Goal: Book appointment/travel/reservation

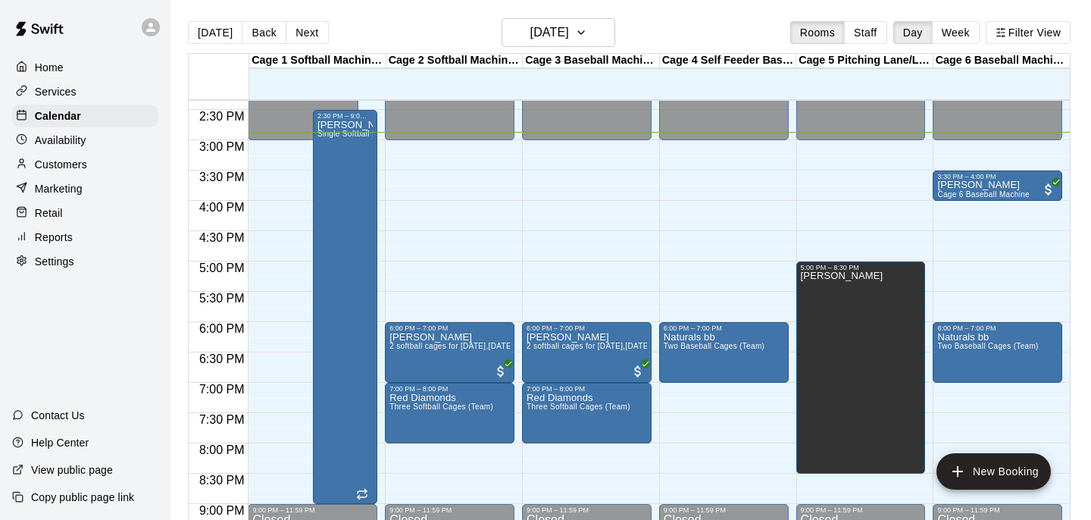
scroll to position [866, 0]
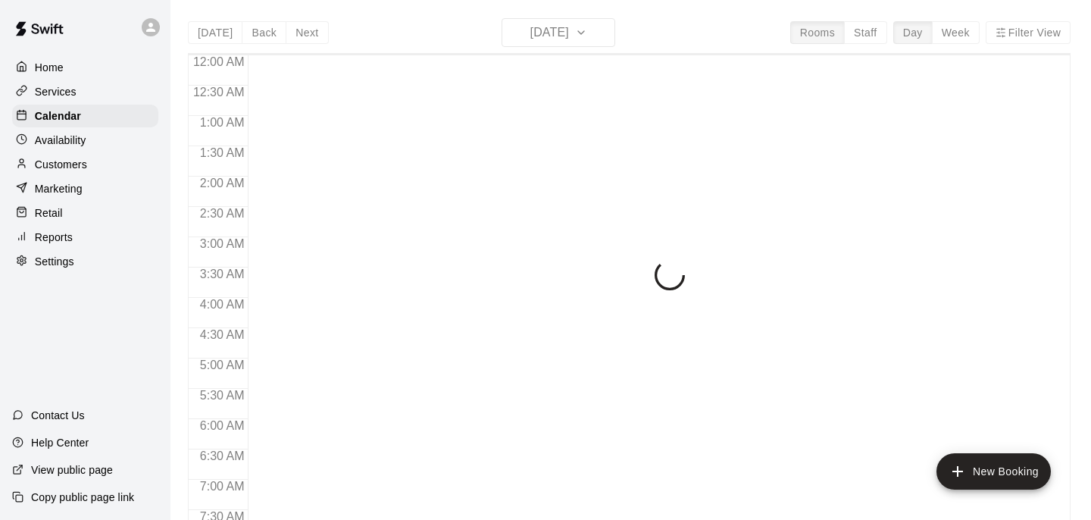
scroll to position [902, 0]
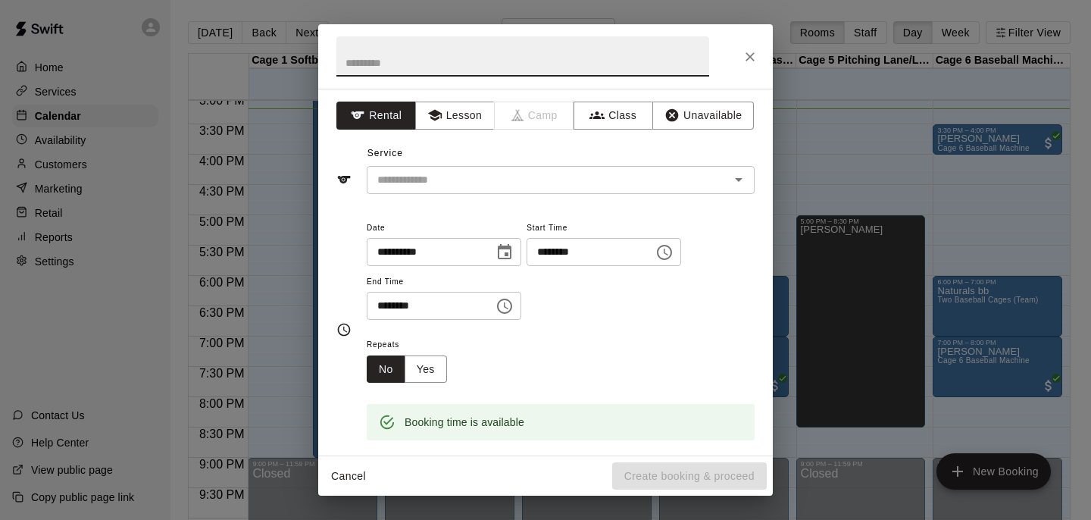
click at [751, 55] on icon "Close" at bounding box center [750, 56] width 9 height 9
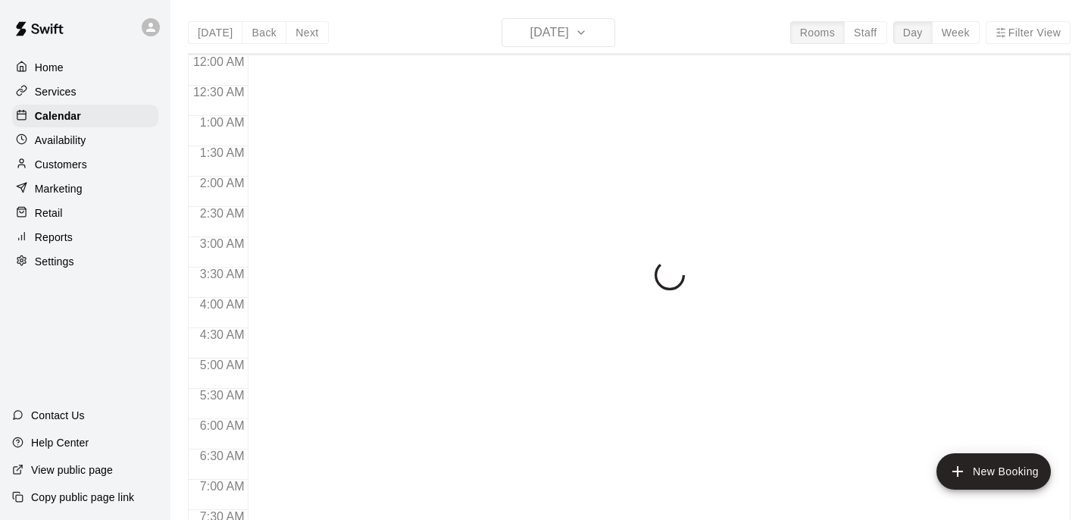
scroll to position [925, 0]
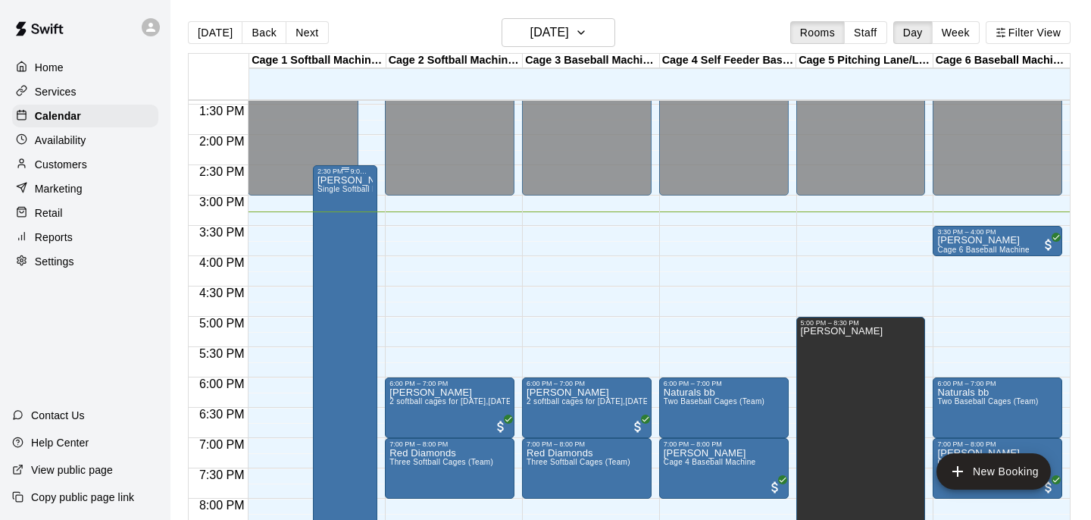
scroll to position [811, 0]
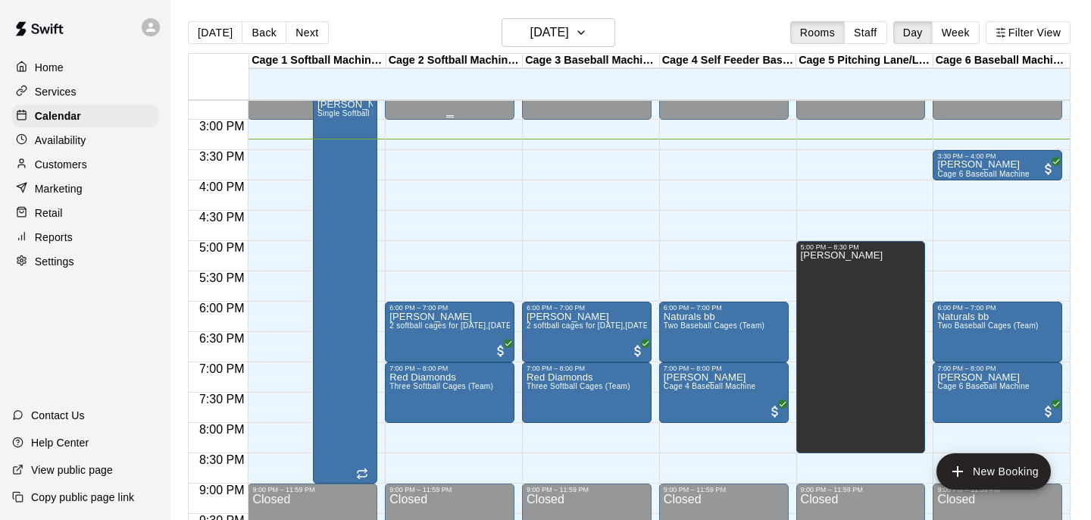
scroll to position [872, 0]
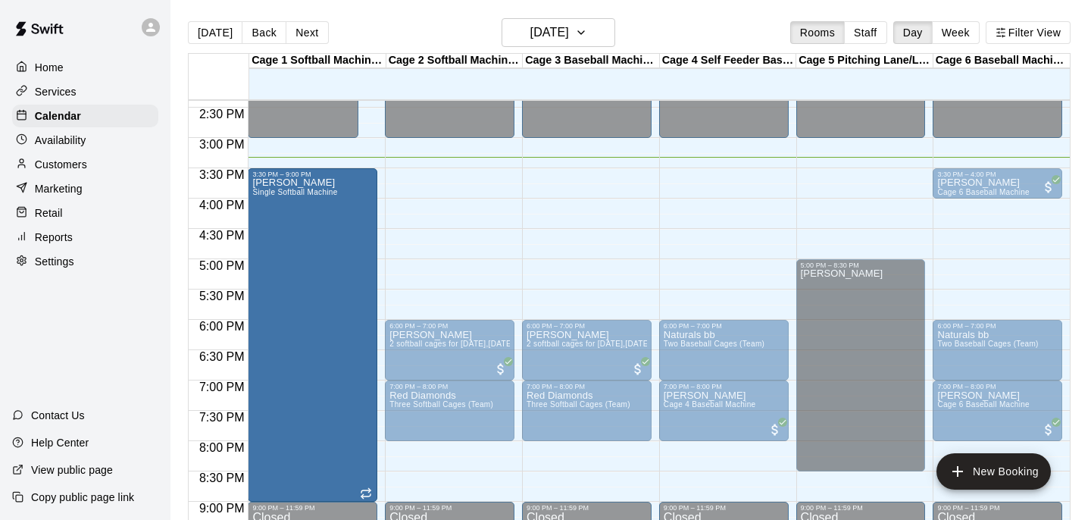
drag, startPoint x: 346, startPoint y: 110, endPoint x: 343, endPoint y: 177, distance: 67.5
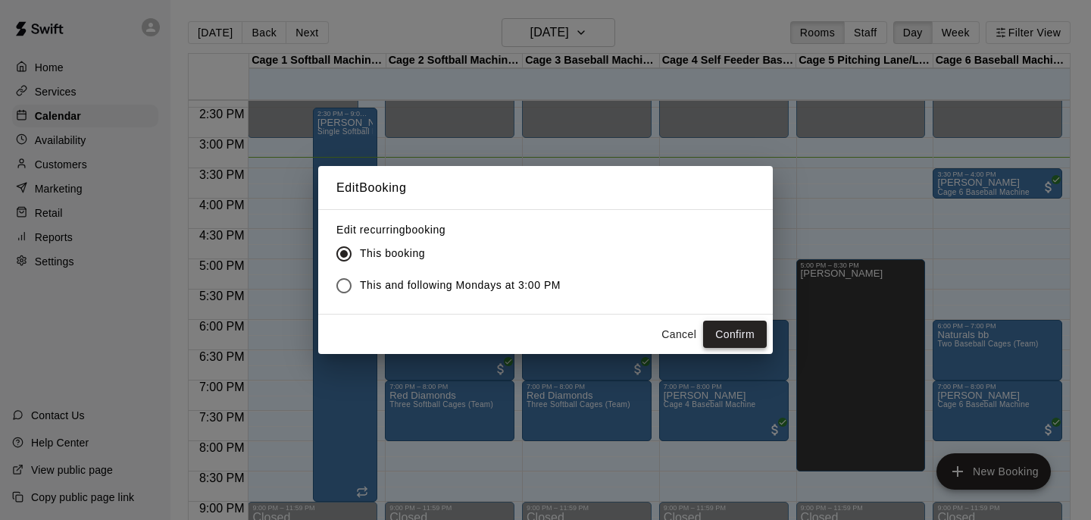
click at [729, 334] on button "Confirm" at bounding box center [735, 335] width 64 height 28
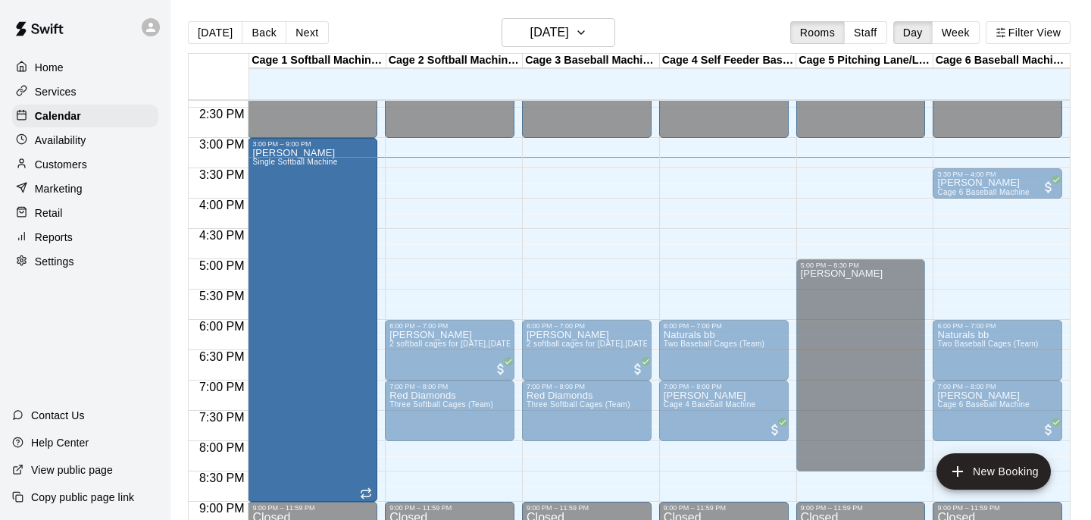
drag, startPoint x: 312, startPoint y: 171, endPoint x: 312, endPoint y: 152, distance: 19.7
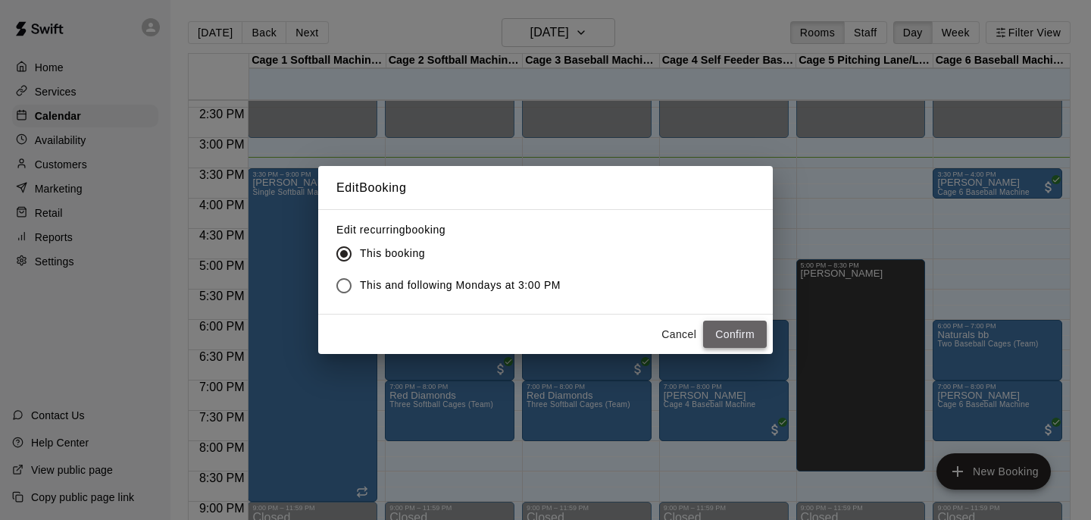
click at [726, 341] on button "Confirm" at bounding box center [735, 335] width 64 height 28
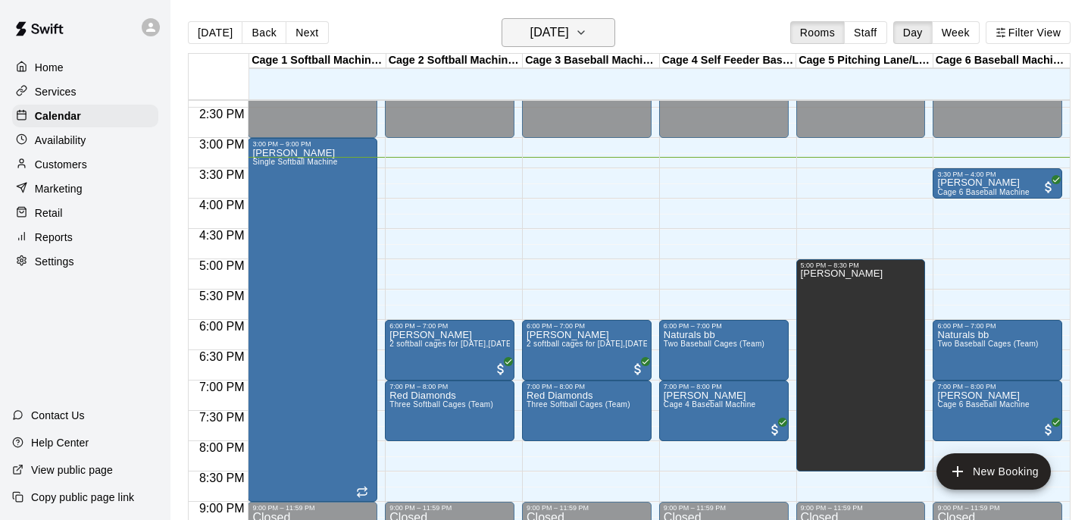
click at [546, 35] on h6 "[DATE]" at bounding box center [549, 32] width 39 height 21
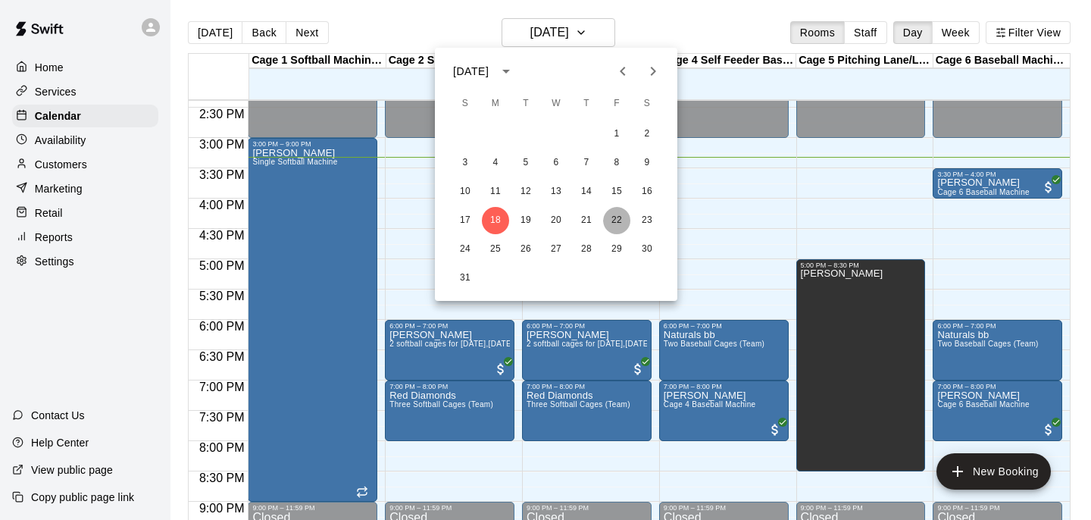
click at [617, 226] on button "22" at bounding box center [616, 220] width 27 height 27
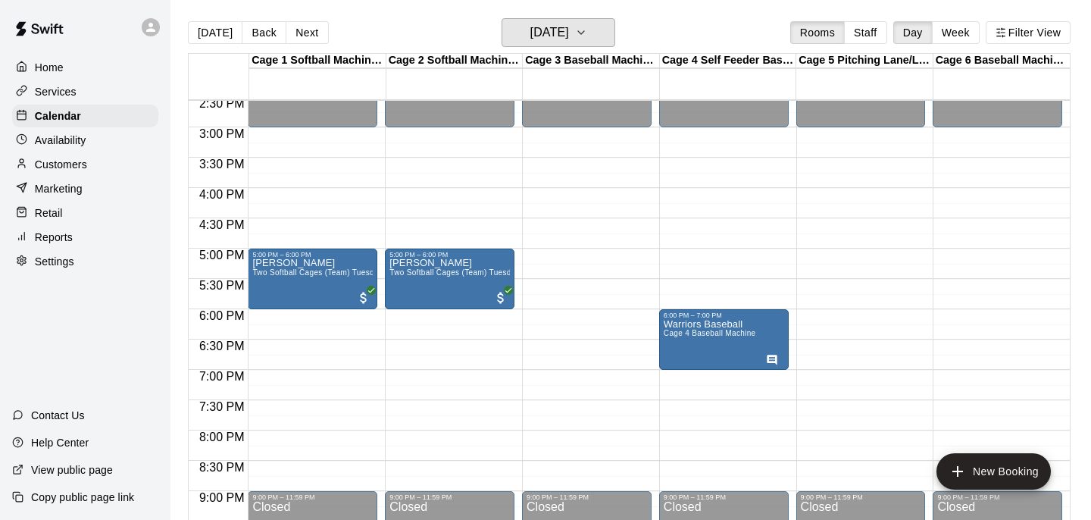
scroll to position [904, 0]
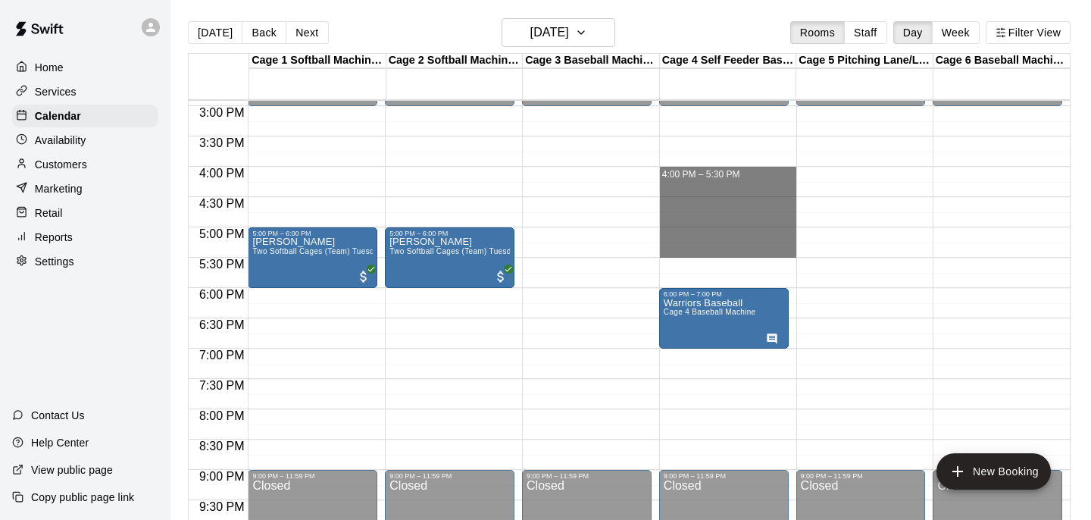
drag, startPoint x: 677, startPoint y: 173, endPoint x: 679, endPoint y: 252, distance: 79.6
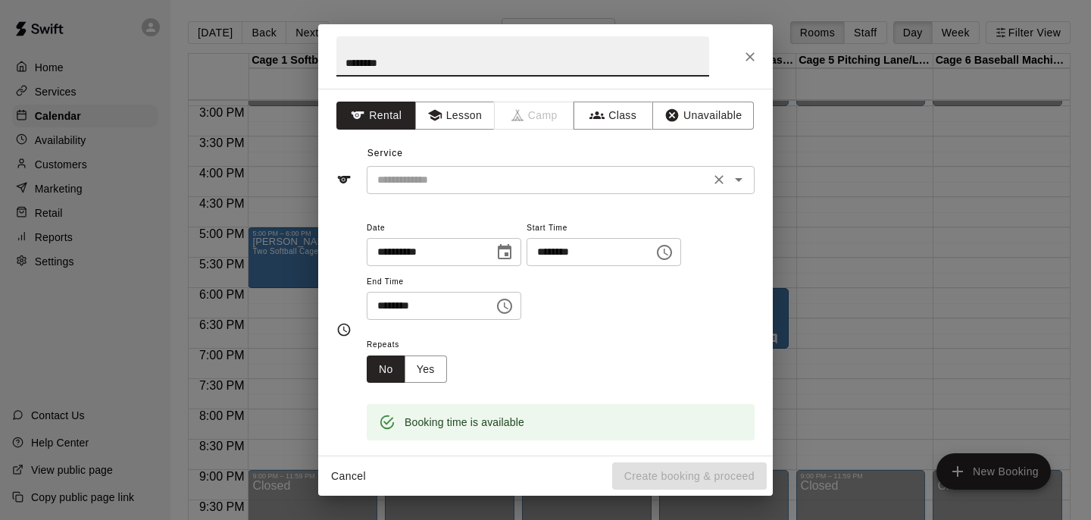
click at [646, 190] on div "​" at bounding box center [561, 180] width 388 height 28
type input "********"
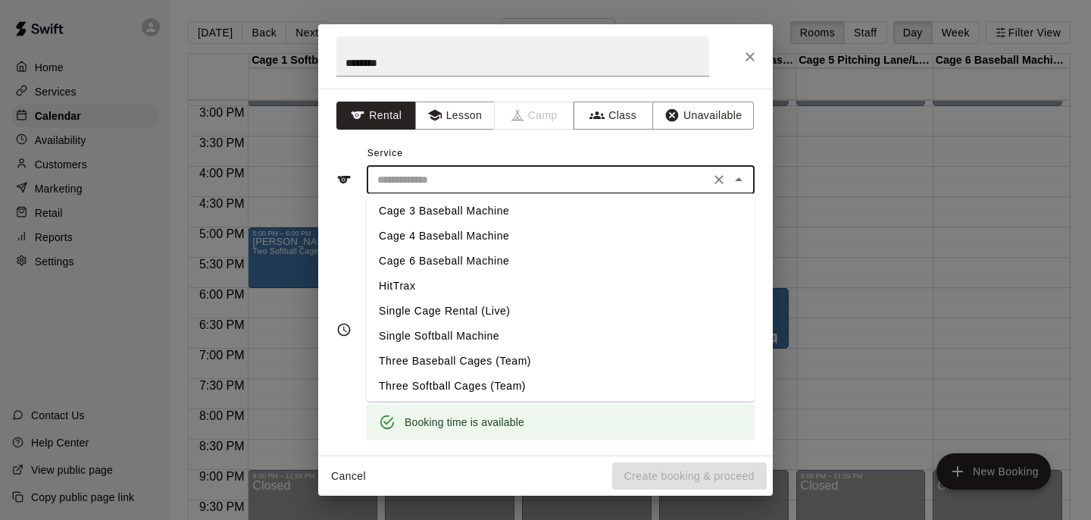
scroll to position [29, 0]
click at [554, 335] on li "Single Softball Machine" at bounding box center [561, 333] width 388 height 25
type input "**********"
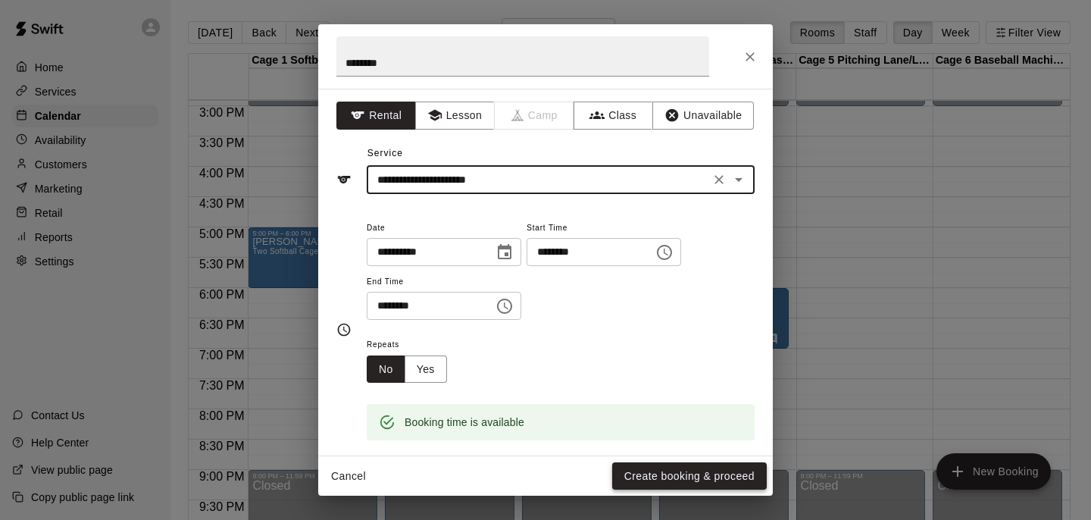
click at [649, 468] on button "Create booking & proceed" at bounding box center [689, 476] width 155 height 28
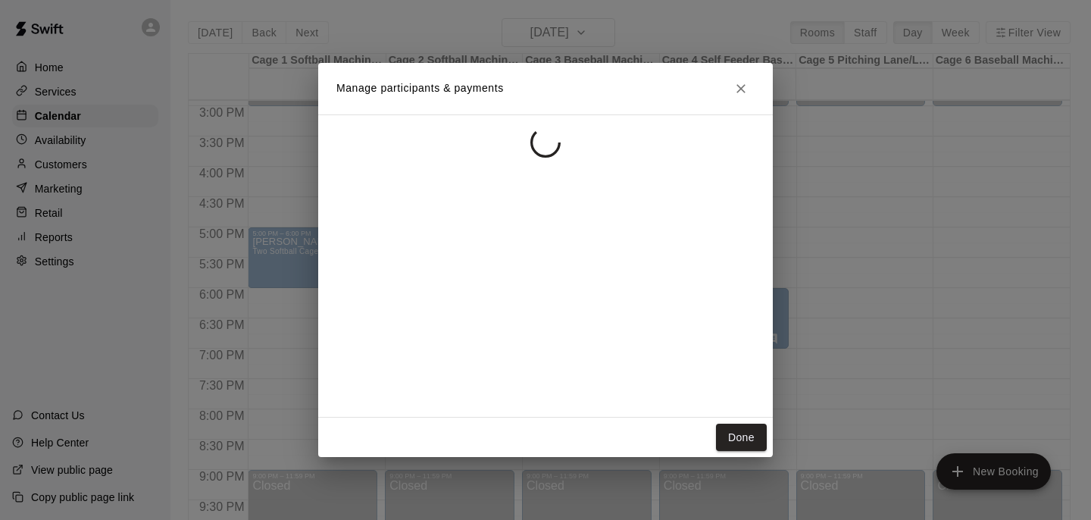
click at [742, 452] on div "Done" at bounding box center [545, 438] width 455 height 40
click at [742, 446] on button "Done" at bounding box center [741, 438] width 51 height 28
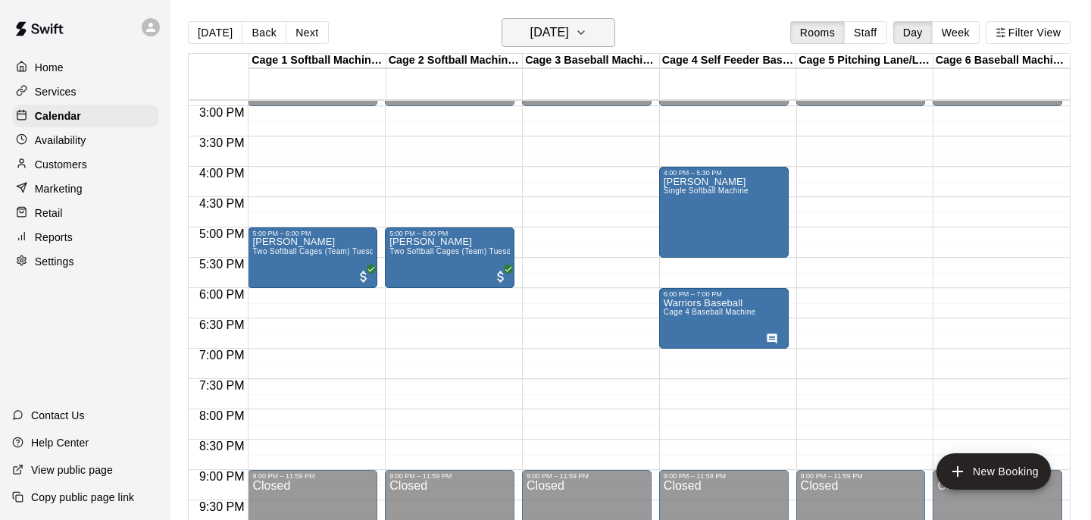
click at [603, 42] on button "Friday Aug 22" at bounding box center [559, 32] width 114 height 29
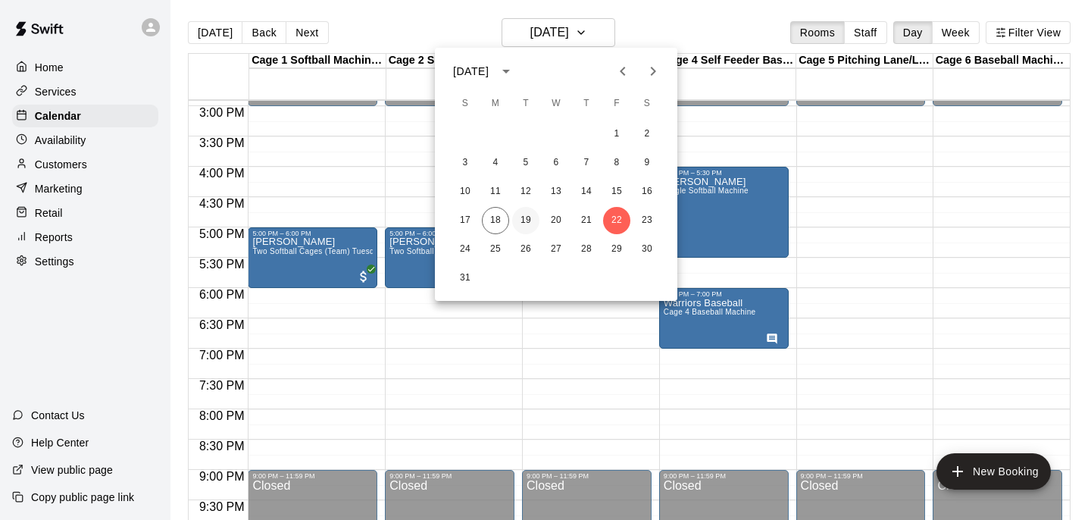
click at [521, 211] on button "19" at bounding box center [525, 220] width 27 height 27
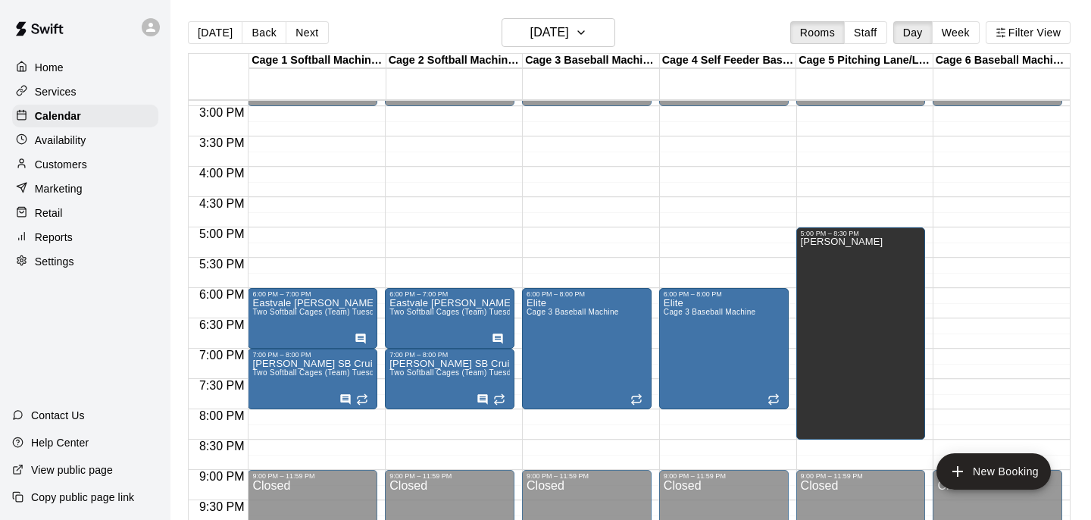
click at [534, 48] on div "Today Back Next Tuesday Aug 19 Rooms Staff Day Week Filter View" at bounding box center [629, 35] width 883 height 35
click at [541, 38] on h6 "Tuesday Aug 19" at bounding box center [549, 32] width 39 height 21
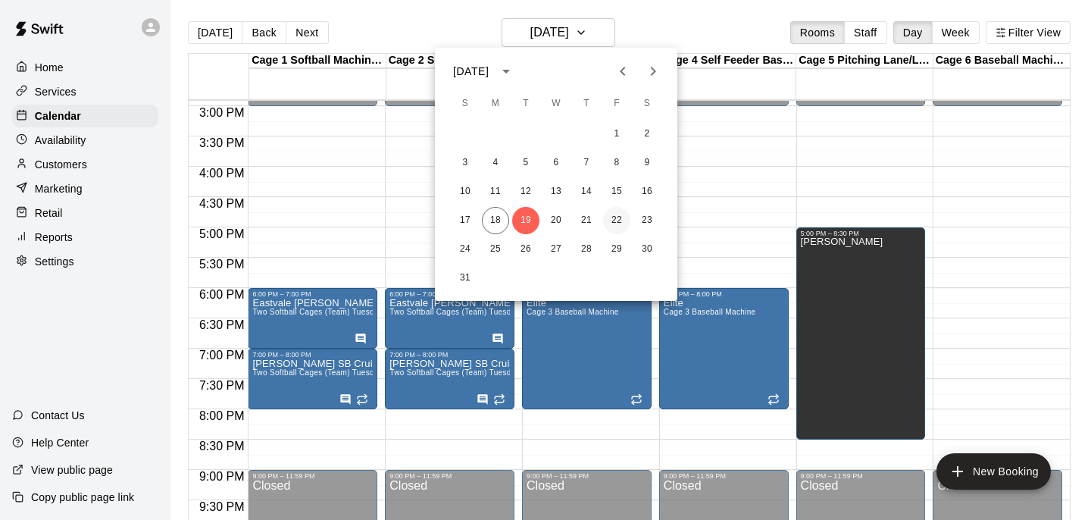
click at [608, 224] on button "22" at bounding box center [616, 220] width 27 height 27
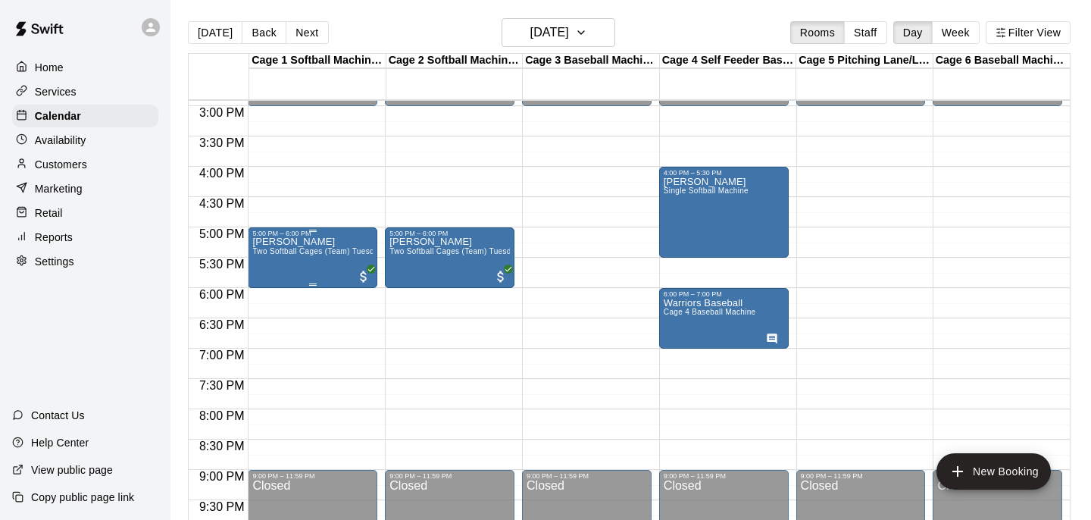
click at [332, 254] on span "Two Softball Cages (Team) Tuesdays/Fridays" at bounding box center [333, 251] width 163 height 8
click at [280, 261] on button "edit" at bounding box center [268, 264] width 30 height 30
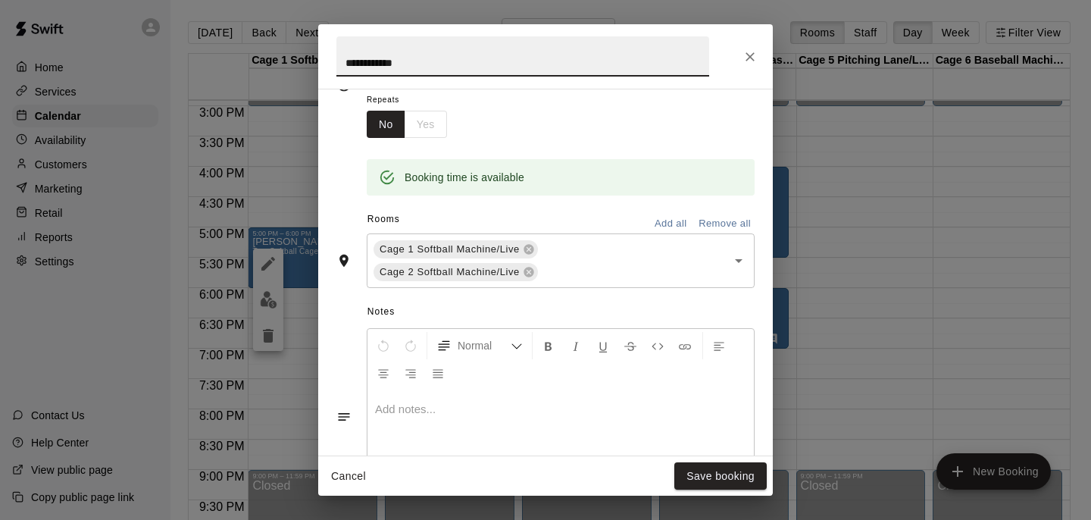
scroll to position [247, 0]
click at [529, 251] on icon at bounding box center [529, 247] width 10 height 10
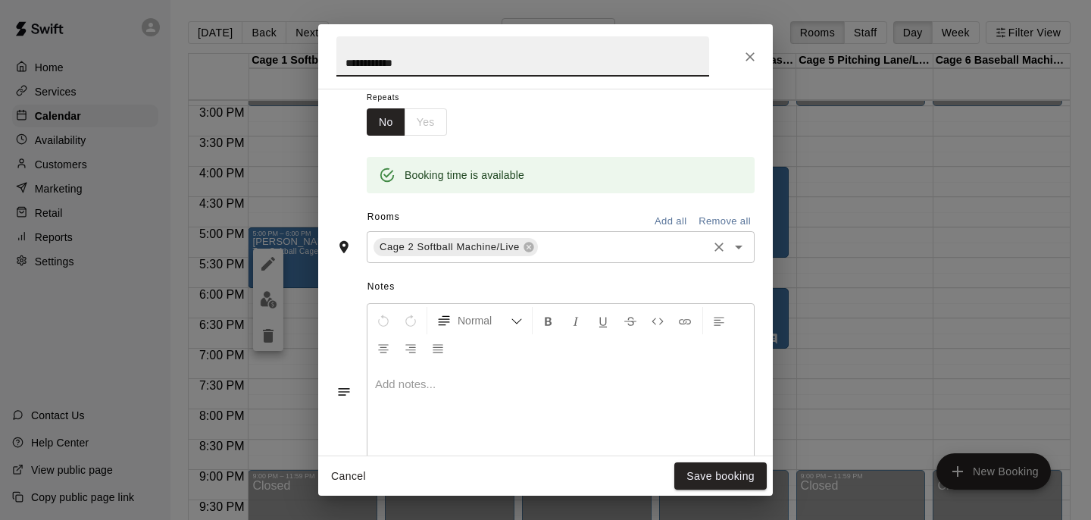
click at [574, 252] on input "text" at bounding box center [622, 247] width 165 height 19
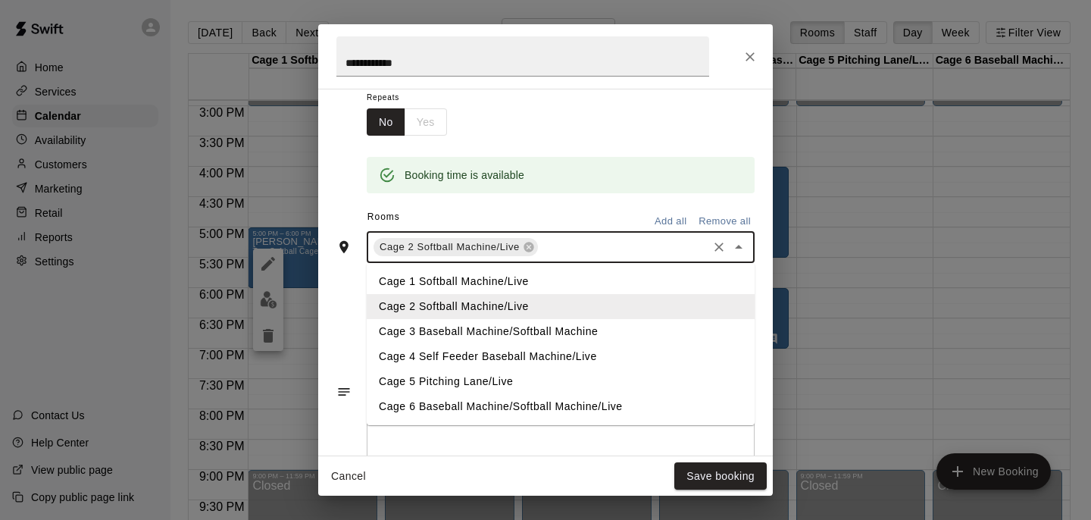
click at [551, 330] on li "Cage 3 Baseball Machine/Softball Machine" at bounding box center [561, 331] width 388 height 25
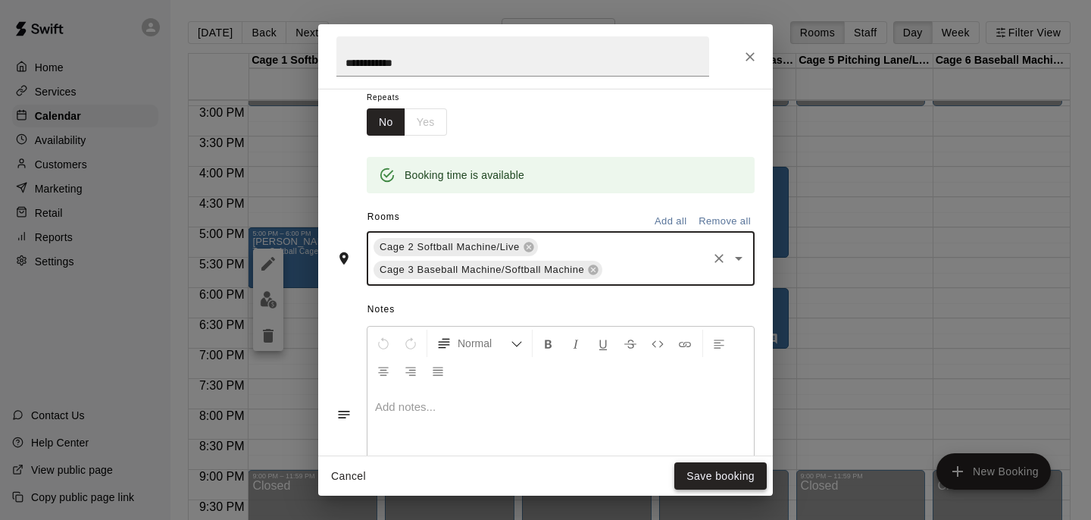
click at [759, 482] on button "Save booking" at bounding box center [720, 476] width 92 height 28
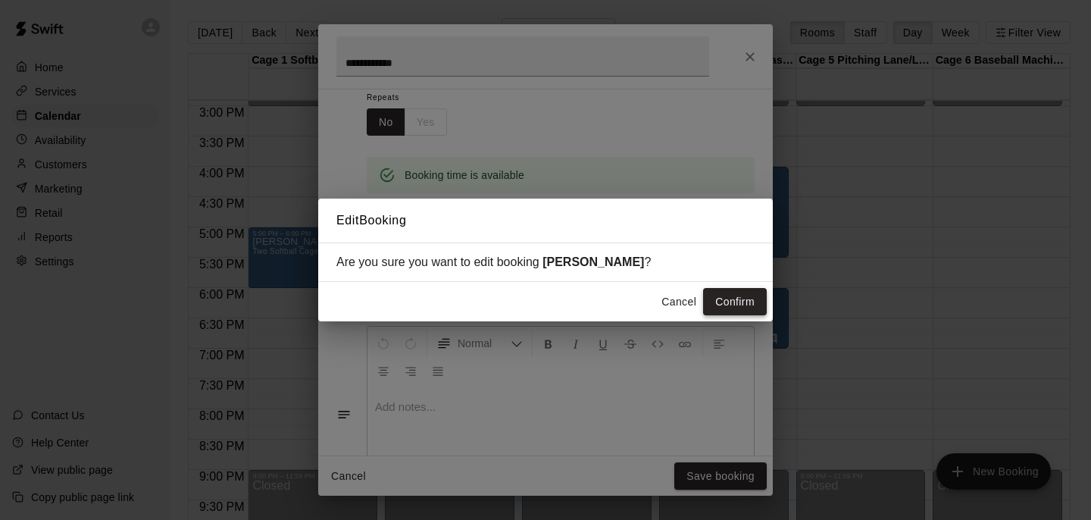
click at [743, 314] on button "Confirm" at bounding box center [735, 302] width 64 height 28
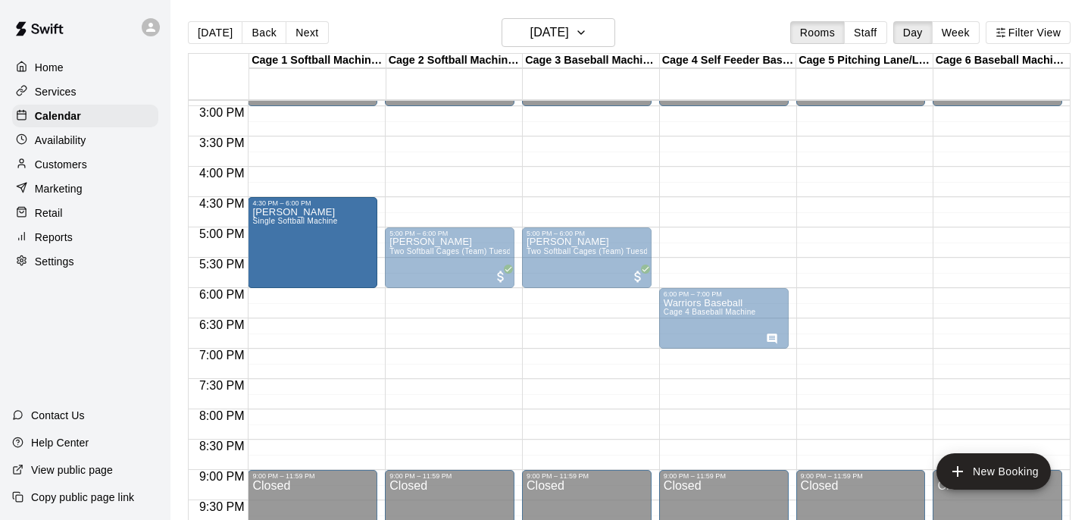
drag, startPoint x: 742, startPoint y: 236, endPoint x: 353, endPoint y: 280, distance: 391.1
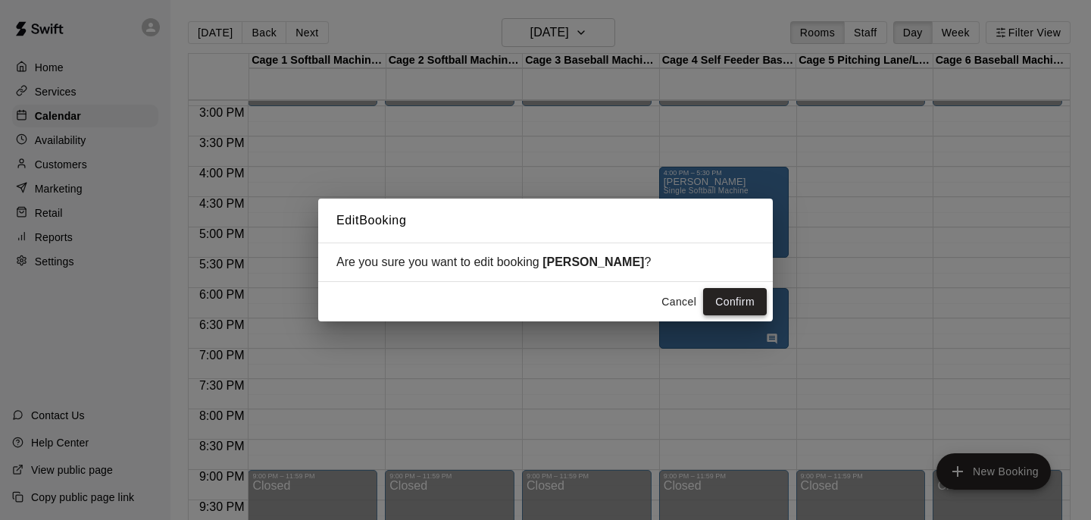
click at [727, 306] on button "Confirm" at bounding box center [735, 302] width 64 height 28
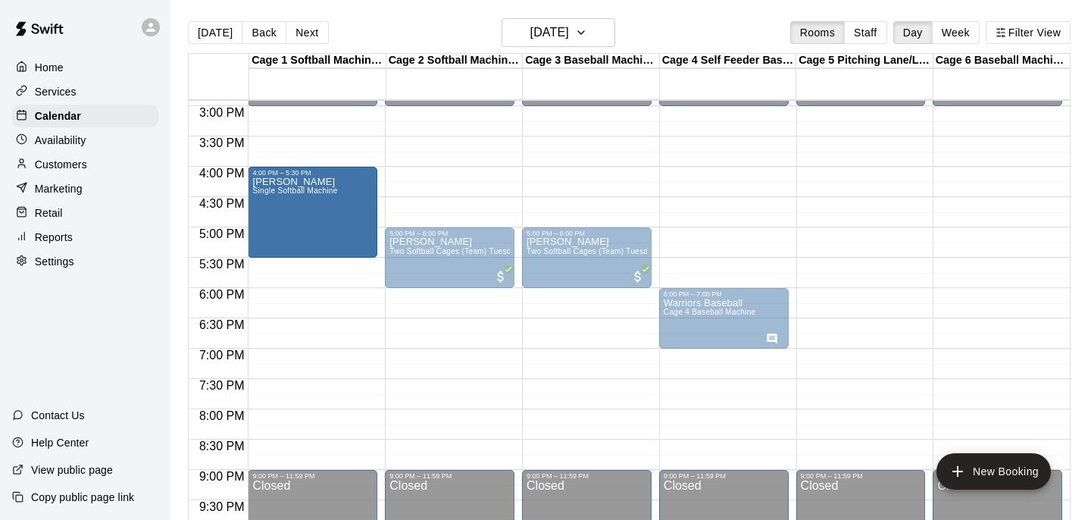
drag, startPoint x: 342, startPoint y: 248, endPoint x: 337, endPoint y: 227, distance: 21.7
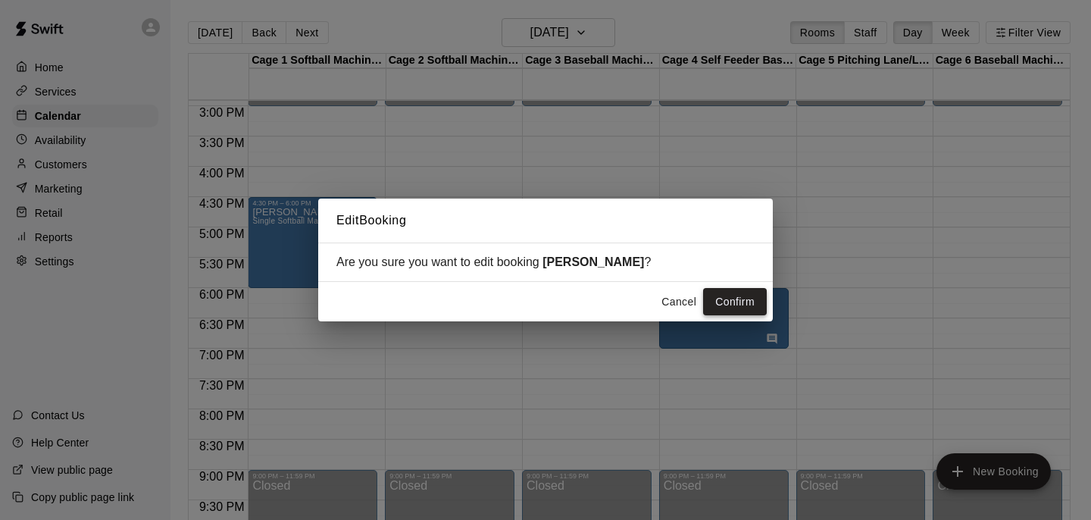
click at [711, 305] on button "Confirm" at bounding box center [735, 302] width 64 height 28
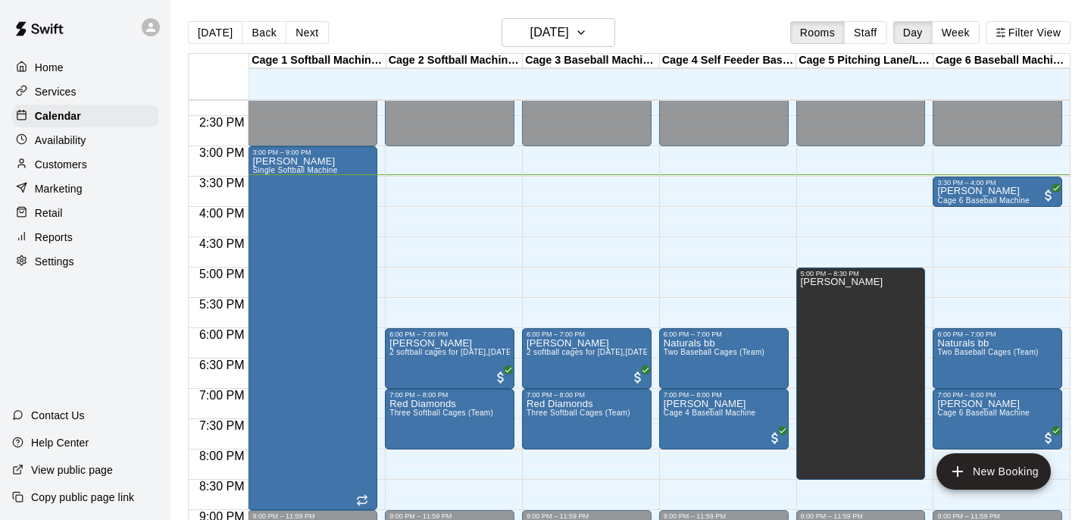
scroll to position [860, 0]
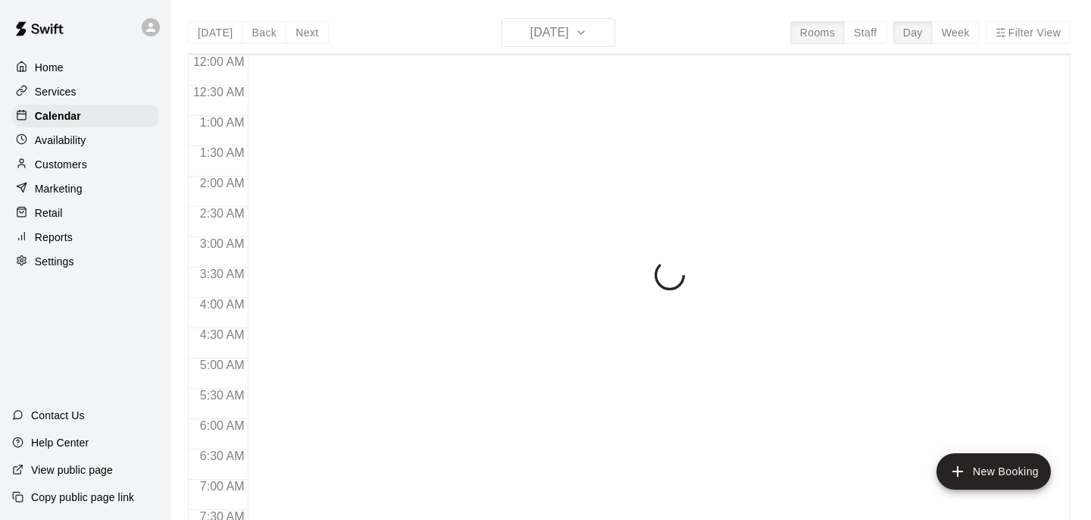
scroll to position [946, 0]
